Goal: Navigation & Orientation: Find specific page/section

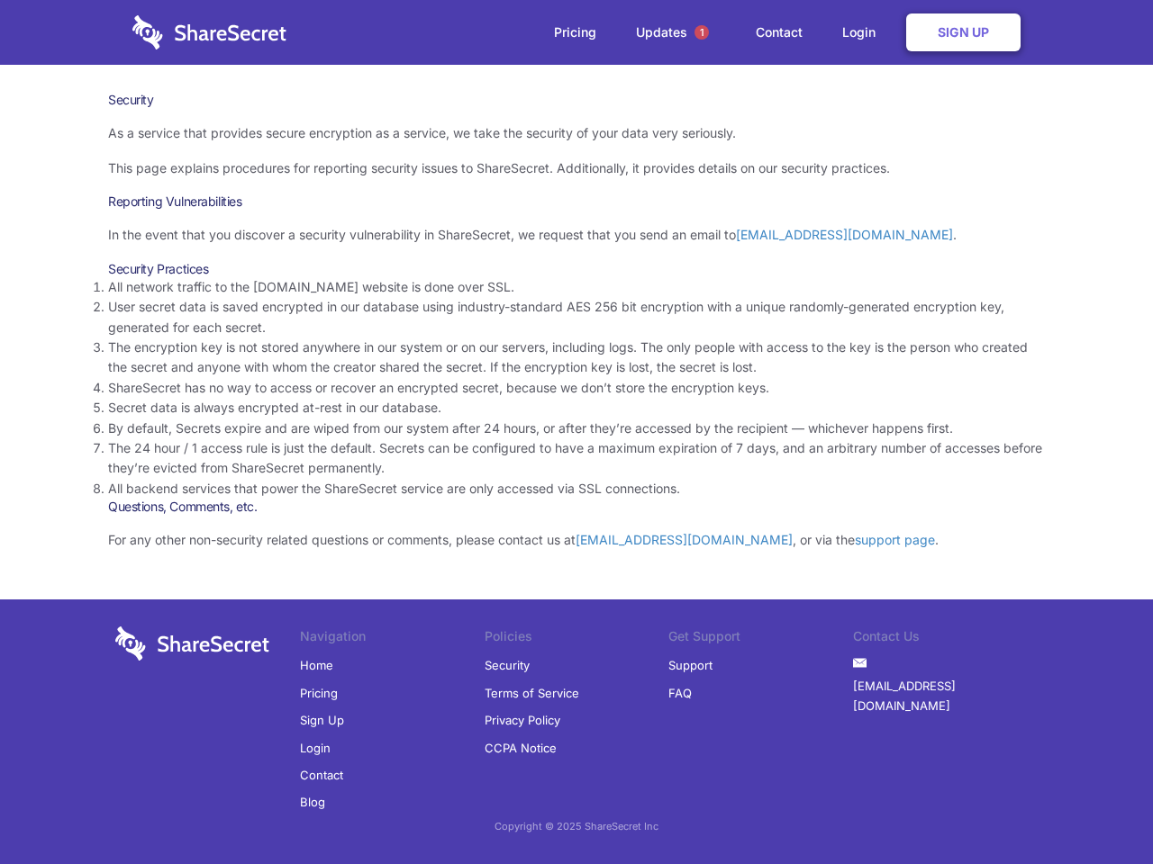
click at [576, 432] on li "By default, Secrets expire and are wiped from our system after 24 hours, or aft…" at bounding box center [576, 429] width 936 height 20
click at [701, 32] on span "1" at bounding box center [701, 32] width 14 height 14
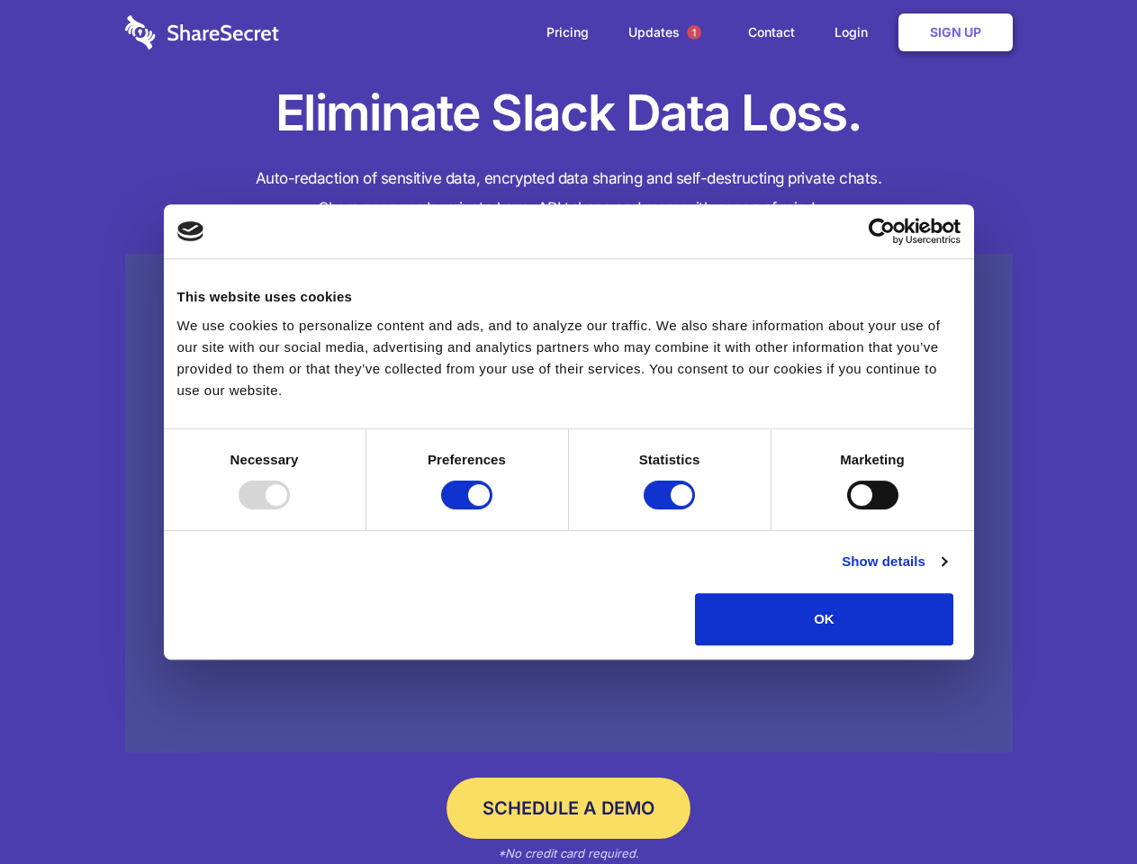
click at [290, 510] on div at bounding box center [264, 495] width 51 height 29
click at [493, 510] on input "Preferences" at bounding box center [466, 495] width 51 height 29
checkbox input "false"
click at [672, 510] on input "Statistics" at bounding box center [669, 495] width 51 height 29
checkbox input "false"
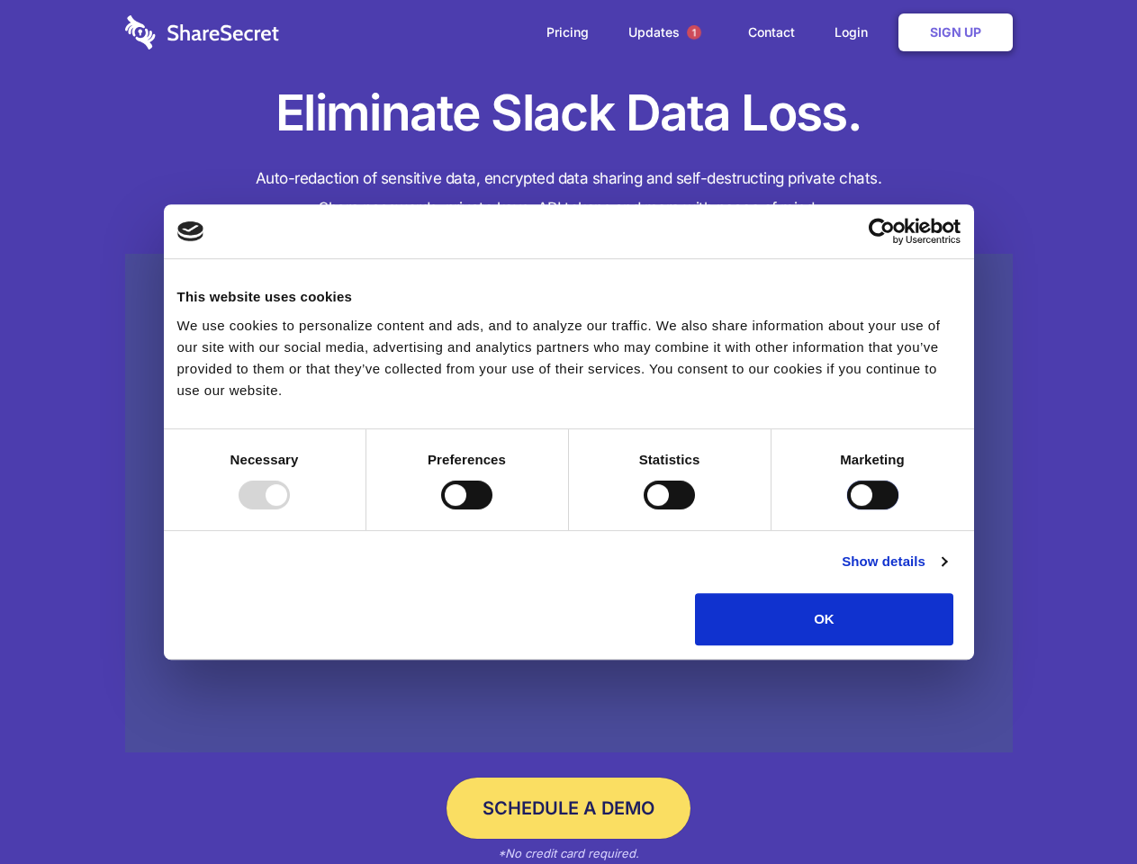
click at [847, 510] on input "Marketing" at bounding box center [872, 495] width 51 height 29
checkbox input "true"
click at [946, 573] on link "Show details" at bounding box center [894, 562] width 104 height 22
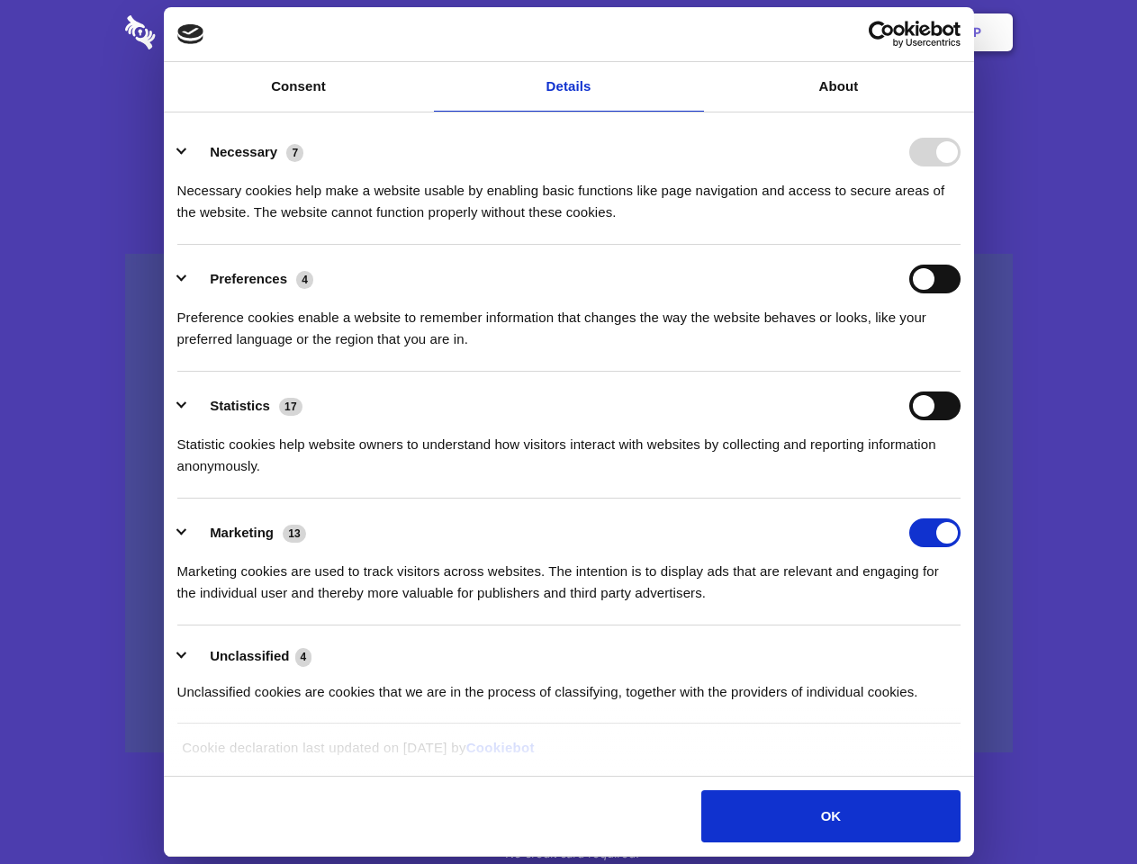
click at [961, 245] on li "Necessary 7 Necessary cookies help make a website usable by enabling basic func…" at bounding box center [568, 181] width 783 height 127
click at [693, 32] on span "1" at bounding box center [694, 32] width 14 height 14
